Goal: Task Accomplishment & Management: Complete application form

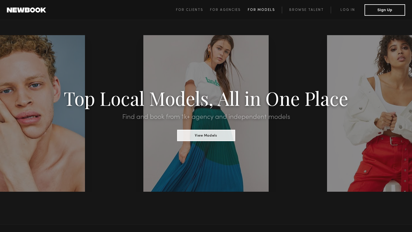
click at [258, 11] on span "For Models" at bounding box center [261, 9] width 27 height 3
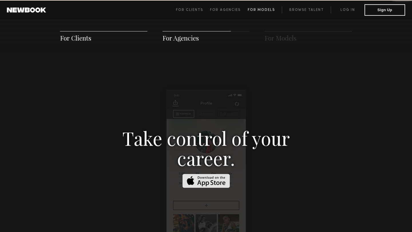
scroll to position [823, 0]
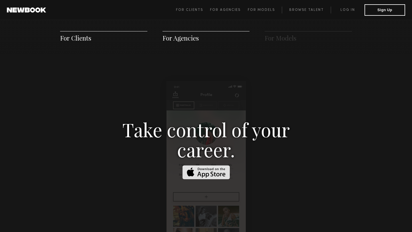
click at [65, 37] on span "For Clients" at bounding box center [75, 38] width 31 height 9
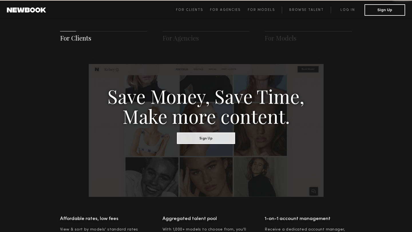
scroll to position [286, 0]
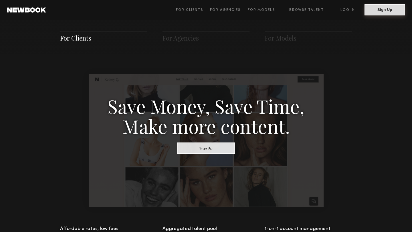
click at [385, 10] on button "Sign Up" at bounding box center [384, 9] width 41 height 11
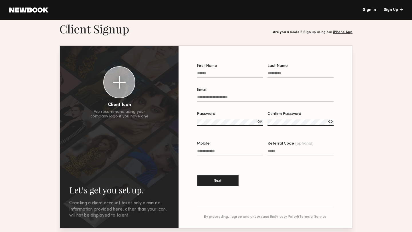
scroll to position [6, 0]
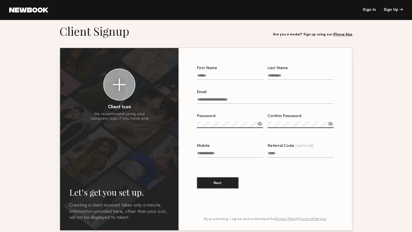
click at [211, 77] on input "First Name" at bounding box center [230, 76] width 66 height 7
type input "******"
type input "**********"
click at [213, 98] on input "Email" at bounding box center [265, 100] width 137 height 7
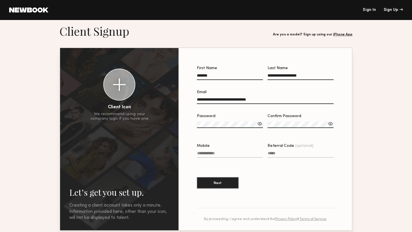
type input "**********"
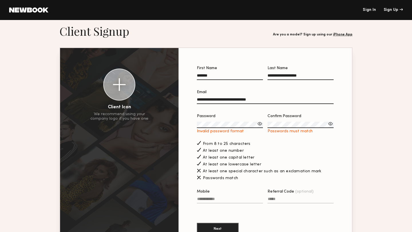
click at [260, 124] on div at bounding box center [260, 124] width 6 height 6
click at [225, 199] on input "Mobile" at bounding box center [230, 200] width 66 height 7
type input "**********"
click at [216, 227] on button "Next" at bounding box center [218, 228] width 42 height 11
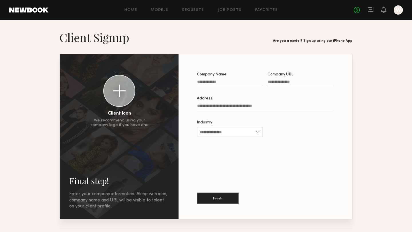
click at [222, 84] on input "Company Name" at bounding box center [230, 83] width 66 height 7
type input "******"
click at [240, 107] on input "Address" at bounding box center [265, 107] width 137 height 7
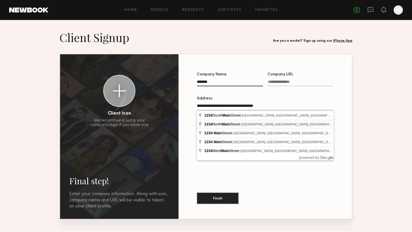
type input "**********"
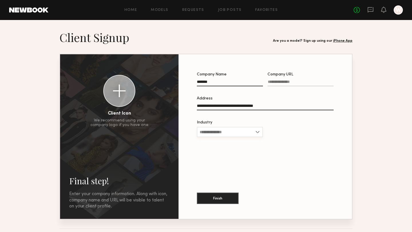
click at [236, 130] on input "Industry" at bounding box center [230, 132] width 66 height 10
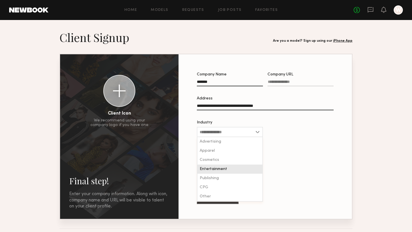
click at [223, 168] on span "Entertainment" at bounding box center [213, 169] width 27 height 4
type input "**********"
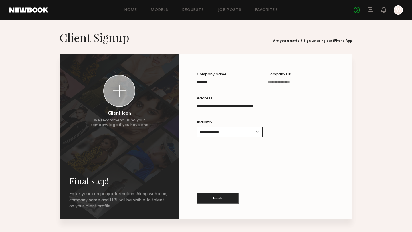
click at [293, 81] on input "Company URL" at bounding box center [300, 83] width 66 height 7
type input "**********"
click at [221, 197] on button "Finish" at bounding box center [218, 197] width 42 height 11
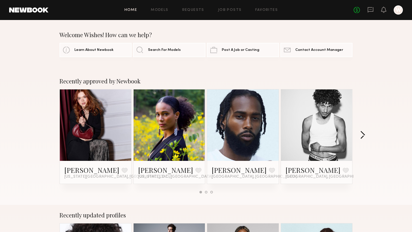
click at [363, 134] on button "button" at bounding box center [362, 135] width 5 height 9
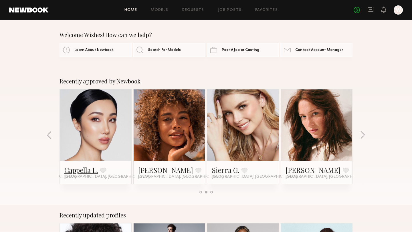
click at [87, 173] on link "Cappella L." at bounding box center [80, 170] width 33 height 9
click at [362, 136] on button "button" at bounding box center [362, 135] width 5 height 9
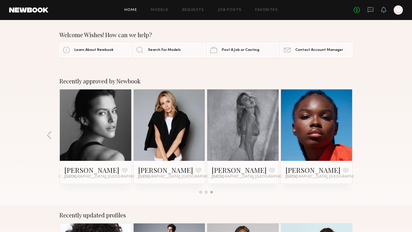
click at [362, 136] on div "Recently approved by Newbook Adelina Y. Favorite New York City, NY Katherine Z.…" at bounding box center [206, 138] width 412 height 134
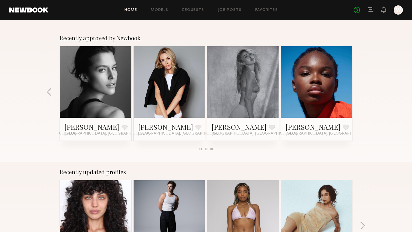
scroll to position [44, 0]
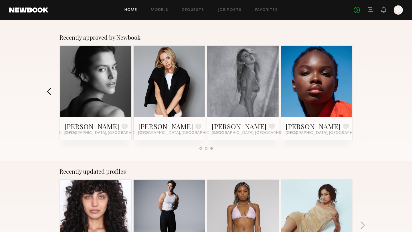
click at [49, 90] on button "button" at bounding box center [49, 91] width 5 height 9
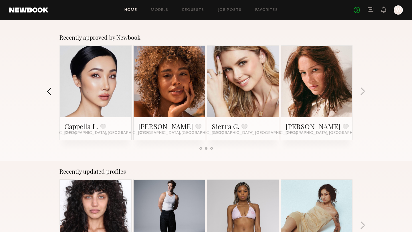
click at [49, 90] on button "button" at bounding box center [49, 91] width 5 height 9
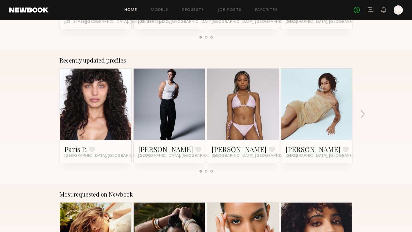
scroll to position [156, 0]
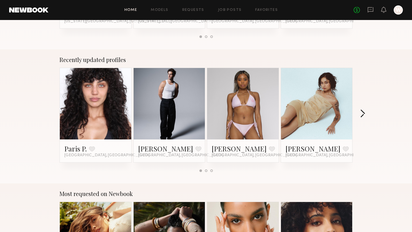
click at [361, 114] on button "button" at bounding box center [362, 113] width 5 height 9
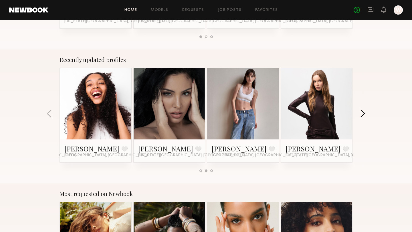
click at [361, 114] on button "button" at bounding box center [362, 113] width 5 height 9
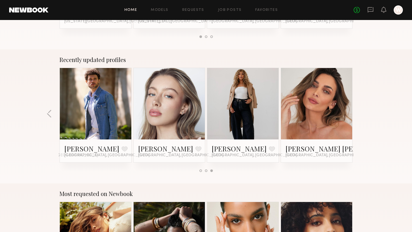
click at [361, 114] on div "Recently updated profiles Paris P. Favorite Los Angeles, CA Charlie M. Favorite…" at bounding box center [206, 116] width 412 height 134
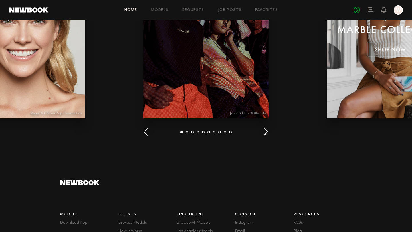
scroll to position [634, 0]
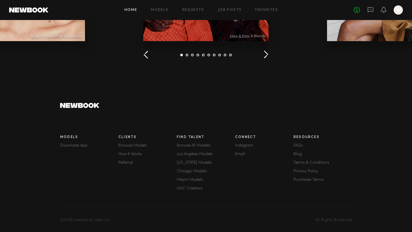
click at [198, 146] on link "Browse All Models" at bounding box center [206, 146] width 58 height 4
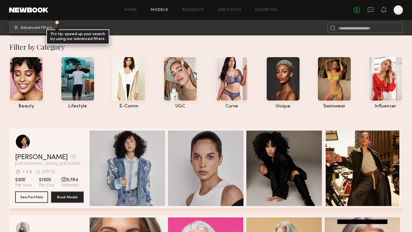
click at [40, 29] on span "Advanced Filters" at bounding box center [37, 28] width 32 height 4
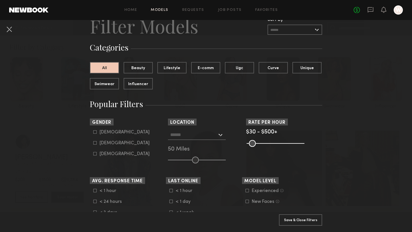
scroll to position [32, 0]
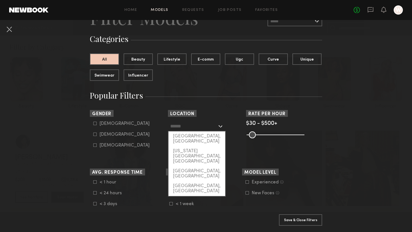
click at [197, 126] on input "text" at bounding box center [193, 126] width 47 height 10
click at [195, 136] on div "[GEOGRAPHIC_DATA], [GEOGRAPHIC_DATA]" at bounding box center [196, 139] width 57 height 15
type input "**********"
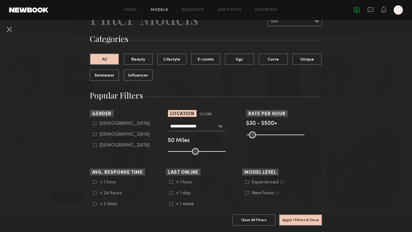
click at [273, 134] on common-range-minmax at bounding box center [275, 134] width 58 height 7
click at [272, 135] on common-range-minmax at bounding box center [275, 134] width 58 height 7
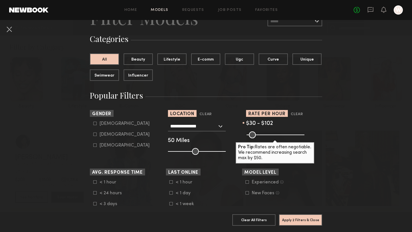
drag, startPoint x: 300, startPoint y: 135, endPoint x: 257, endPoint y: 141, distance: 43.2
type input "***"
click at [257, 138] on input "range" at bounding box center [275, 135] width 58 height 7
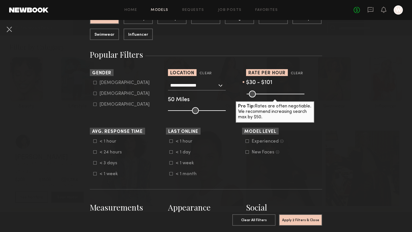
scroll to position [73, 0]
click at [180, 109] on input "range" at bounding box center [197, 110] width 58 height 7
click at [184, 109] on input "range" at bounding box center [197, 110] width 58 height 7
click at [188, 110] on input "range" at bounding box center [197, 110] width 58 height 7
type input "**"
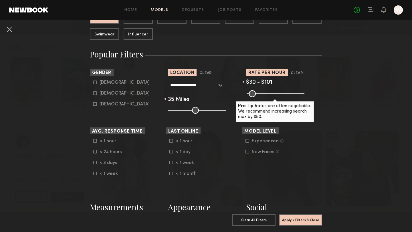
click at [184, 110] on input "range" at bounding box center [197, 110] width 58 height 7
click at [95, 93] on icon at bounding box center [94, 92] width 3 height 3
type input "**"
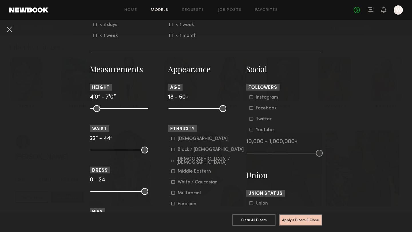
scroll to position [213, 0]
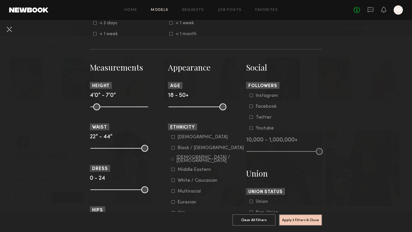
click at [172, 138] on icon at bounding box center [172, 136] width 3 height 3
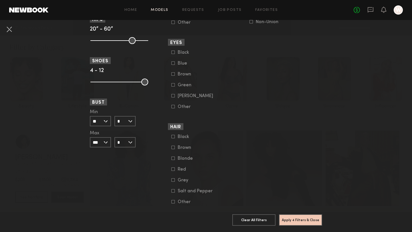
scroll to position [418, 0]
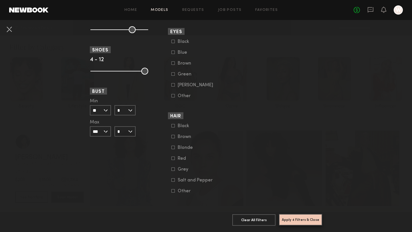
click at [302, 219] on button "Apply 4 Filters & Close" at bounding box center [300, 219] width 43 height 11
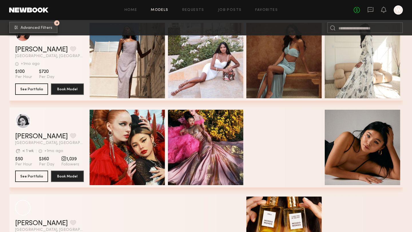
scroll to position [1070, 0]
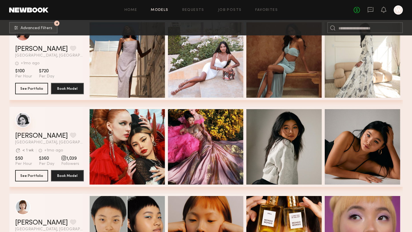
click at [22, 121] on div "grid" at bounding box center [22, 119] width 15 height 15
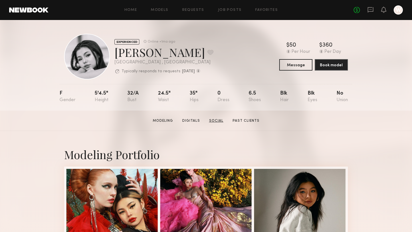
click at [218, 120] on link "Social" at bounding box center [216, 120] width 19 height 5
click at [207, 52] on button at bounding box center [210, 52] width 6 height 5
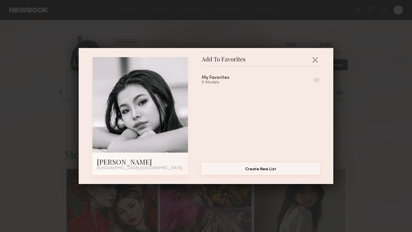
click at [245, 169] on button "Create New List" at bounding box center [261, 168] width 118 height 11
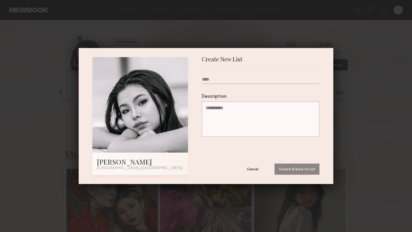
click at [221, 79] on input "text" at bounding box center [261, 80] width 118 height 7
type input "**********"
click at [296, 170] on button "Create & Save to List" at bounding box center [296, 168] width 45 height 11
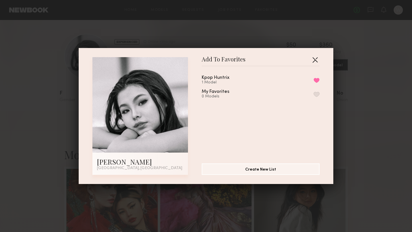
click at [314, 58] on button "button" at bounding box center [314, 59] width 9 height 9
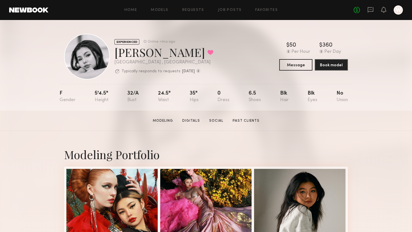
click at [163, 13] on div "Home Models Requests Job Posts Favorites Sign Out No fees up to $5,000 W" at bounding box center [225, 9] width 354 height 9
click at [163, 10] on link "Models" at bounding box center [159, 10] width 17 height 4
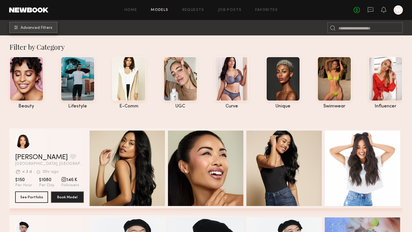
click at [35, 28] on span "Advanced Filters" at bounding box center [37, 28] width 32 height 4
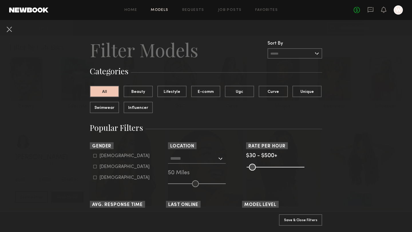
click at [97, 167] on label "[DEMOGRAPHIC_DATA]" at bounding box center [121, 166] width 56 height 3
type input "**"
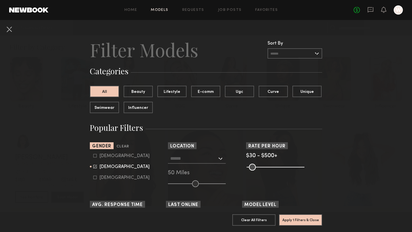
click at [262, 168] on common-range-minmax at bounding box center [275, 166] width 58 height 7
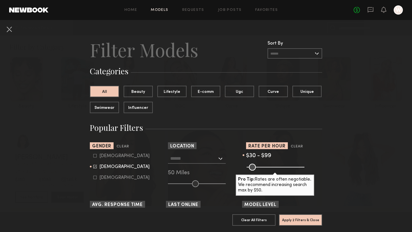
drag, startPoint x: 300, startPoint y: 168, endPoint x: 257, endPoint y: 171, distance: 43.0
type input "**"
click at [257, 171] on input "range" at bounding box center [275, 167] width 58 height 7
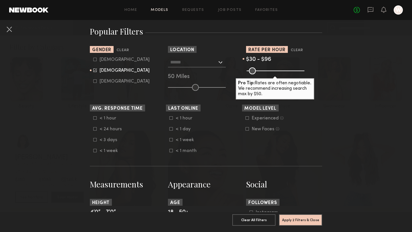
scroll to position [106, 0]
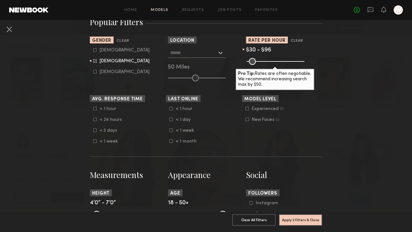
click at [195, 45] on nb-browse-filter "Location [GEOGRAPHIC_DATA], [GEOGRAPHIC_DATA] [US_STATE][GEOGRAPHIC_DATA], [GEO…" at bounding box center [206, 59] width 76 height 45
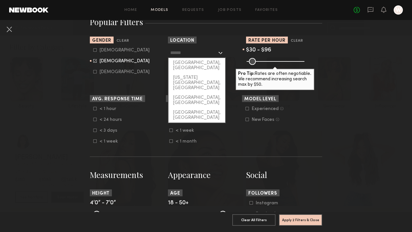
click at [195, 51] on input "text" at bounding box center [193, 53] width 47 height 10
click at [194, 63] on div "[GEOGRAPHIC_DATA], [GEOGRAPHIC_DATA]" at bounding box center [196, 65] width 57 height 15
type input "**********"
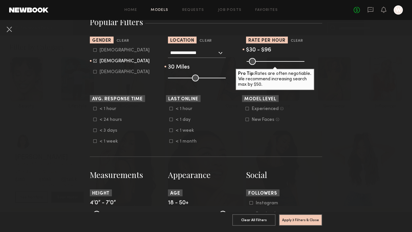
drag, startPoint x: 196, startPoint y: 78, endPoint x: 185, endPoint y: 81, distance: 10.9
type input "**"
click at [185, 81] on input "range" at bounding box center [197, 78] width 58 height 7
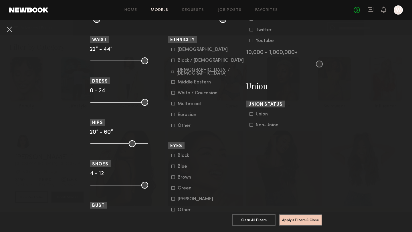
scroll to position [300, 0]
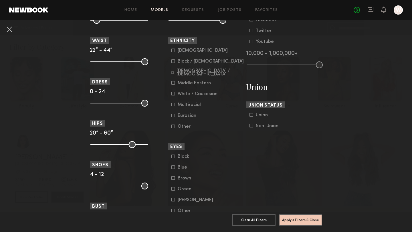
click at [173, 53] on common-framework-checkbox "[DEMOGRAPHIC_DATA]" at bounding box center [207, 50] width 73 height 5
click at [173, 51] on icon at bounding box center [172, 50] width 3 height 3
click at [298, 222] on button "Apply 4 Filters & Close" at bounding box center [300, 219] width 43 height 11
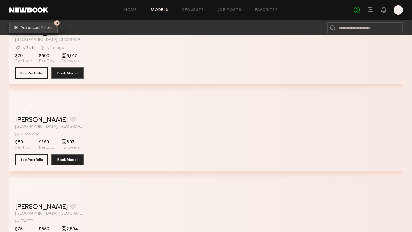
scroll to position [915, 0]
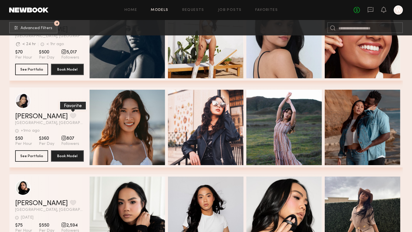
click at [70, 116] on button "grid" at bounding box center [73, 115] width 6 height 5
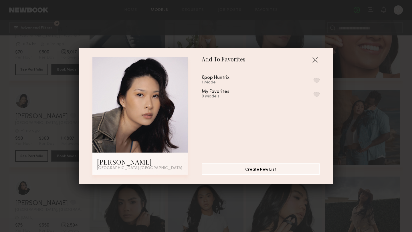
click at [224, 78] on div "Kpop Huntrix" at bounding box center [216, 77] width 28 height 5
click at [318, 79] on button "button" at bounding box center [316, 80] width 6 height 5
click at [342, 45] on div "Add To Favorites [PERSON_NAME] [GEOGRAPHIC_DATA], [GEOGRAPHIC_DATA] Add To Favo…" at bounding box center [206, 116] width 412 height 232
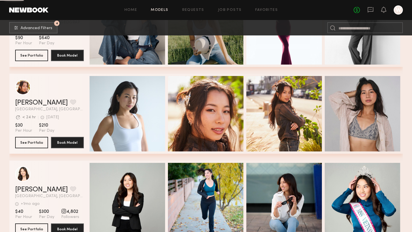
scroll to position [1716, 0]
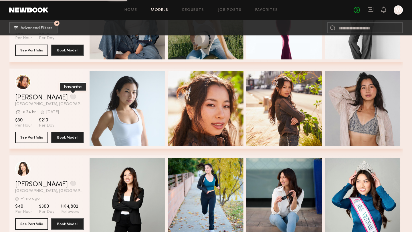
click at [70, 97] on button "grid" at bounding box center [73, 96] width 6 height 5
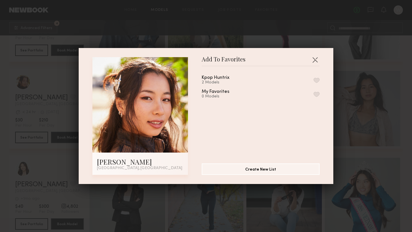
click at [316, 80] on button "button" at bounding box center [316, 80] width 6 height 5
click at [317, 57] on button "button" at bounding box center [314, 59] width 9 height 9
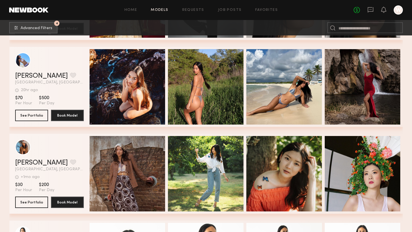
scroll to position [2434, 0]
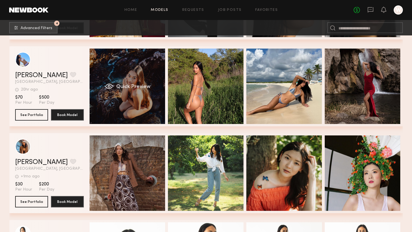
click at [107, 85] on div "grid" at bounding box center [108, 86] width 9 height 6
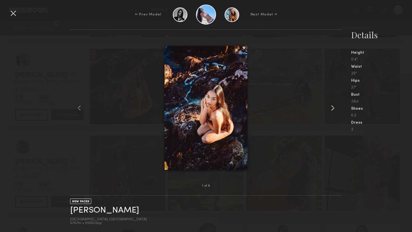
click at [329, 109] on common-icon at bounding box center [332, 107] width 9 height 9
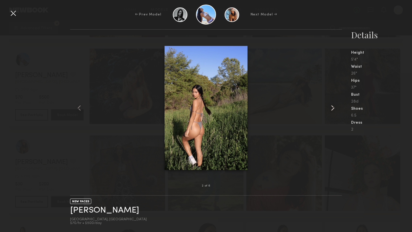
click at [329, 109] on common-icon at bounding box center [332, 107] width 9 height 9
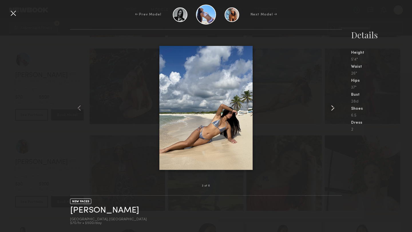
click at [329, 109] on common-icon at bounding box center [332, 107] width 9 height 9
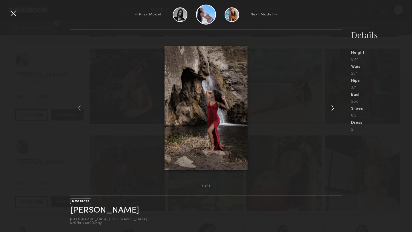
click at [329, 109] on common-icon at bounding box center [332, 107] width 9 height 9
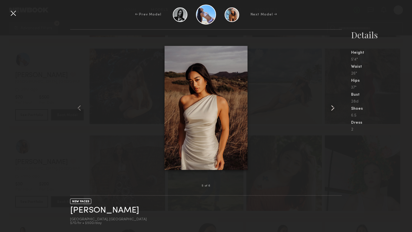
click at [329, 109] on common-icon at bounding box center [332, 107] width 9 height 9
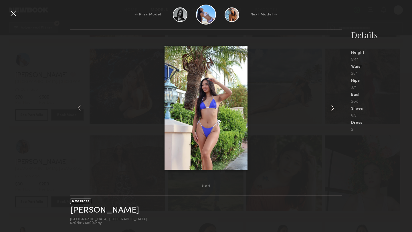
click at [329, 109] on common-icon at bounding box center [332, 107] width 9 height 9
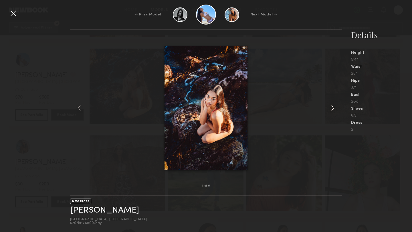
click at [329, 109] on common-icon at bounding box center [332, 107] width 9 height 9
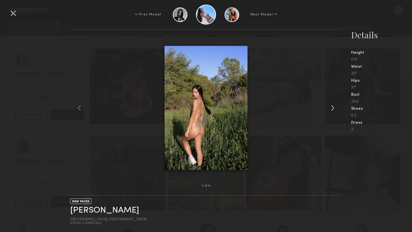
click at [329, 109] on common-icon at bounding box center [332, 107] width 9 height 9
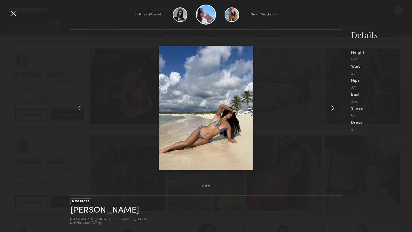
click at [329, 109] on common-icon at bounding box center [332, 107] width 9 height 9
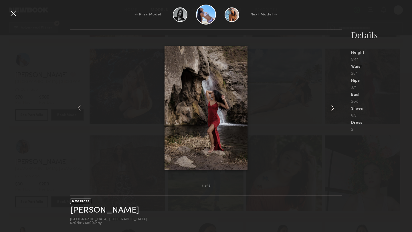
click at [329, 109] on common-icon at bounding box center [332, 107] width 9 height 9
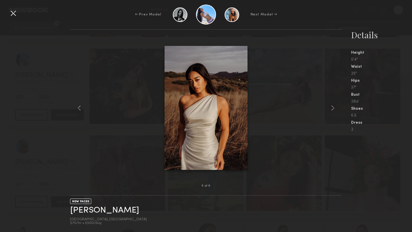
click at [14, 13] on div at bounding box center [13, 13] width 9 height 9
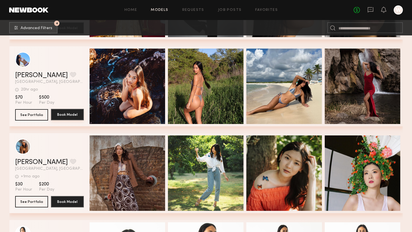
click at [67, 115] on button "Book Model" at bounding box center [67, 114] width 33 height 11
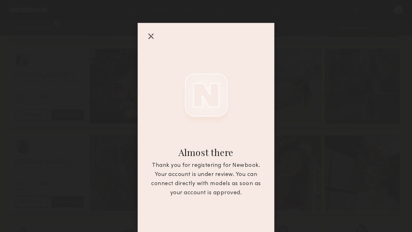
click at [151, 37] on div at bounding box center [150, 35] width 9 height 9
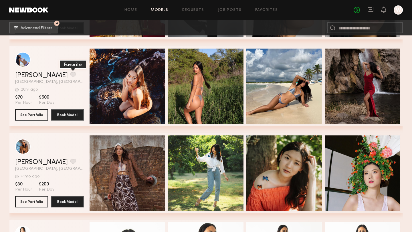
click at [70, 73] on button "grid" at bounding box center [73, 74] width 6 height 5
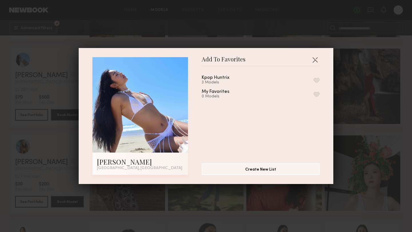
click at [315, 79] on button "button" at bounding box center [316, 80] width 6 height 5
click at [315, 58] on button "button" at bounding box center [314, 59] width 9 height 9
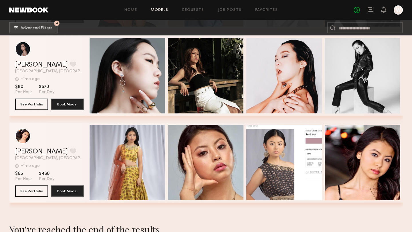
scroll to position [3313, 0]
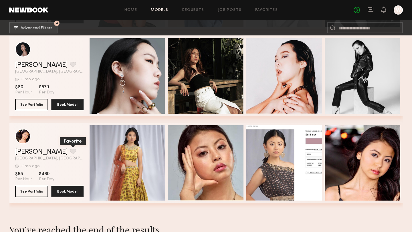
click at [70, 153] on button "grid" at bounding box center [73, 151] width 6 height 5
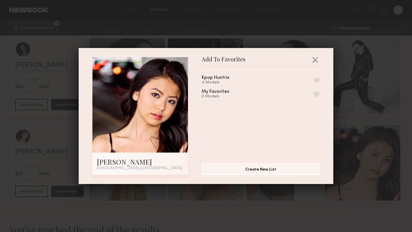
click at [316, 80] on button "button" at bounding box center [316, 80] width 6 height 5
click at [313, 56] on button "button" at bounding box center [314, 59] width 9 height 9
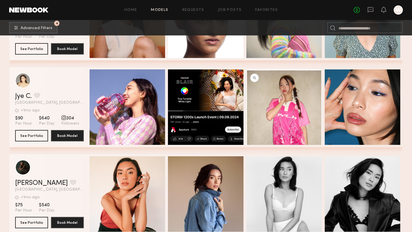
scroll to position [3107, 0]
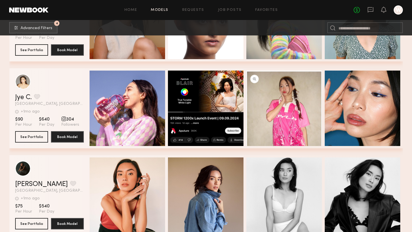
click at [67, 119] on span "304" at bounding box center [70, 120] width 18 height 6
click at [61, 119] on div "grid" at bounding box center [63, 118] width 5 height 5
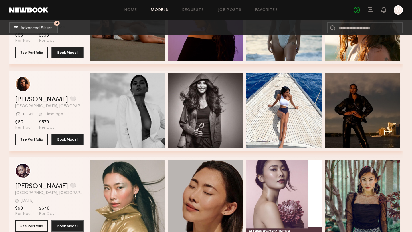
scroll to position [0, 0]
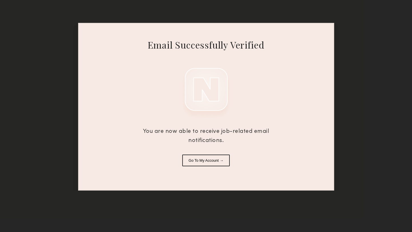
click at [205, 162] on button "Go To My Account →" at bounding box center [205, 161] width 47 height 12
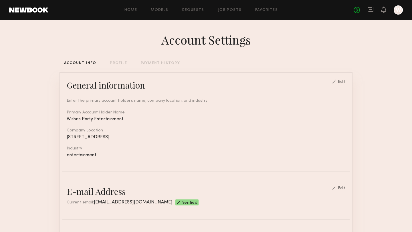
click at [343, 82] on div "Edit" at bounding box center [341, 82] width 7 height 4
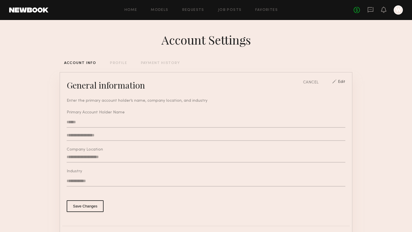
type input "**********"
